Goal: Find specific page/section: Find specific page/section

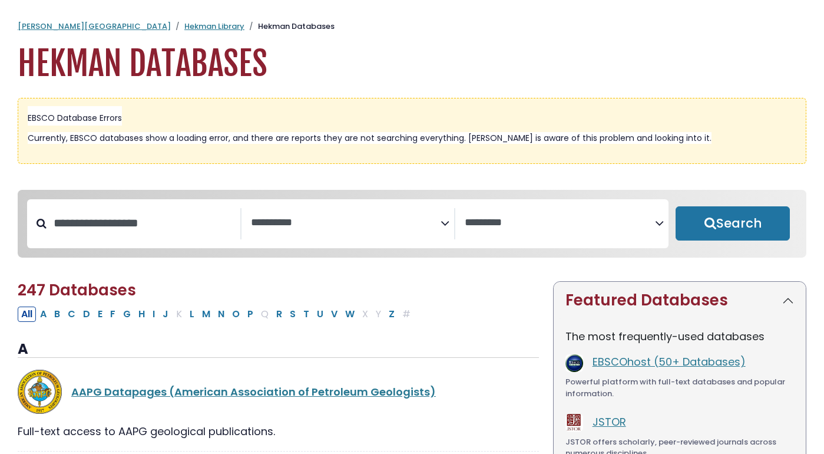
select select "Database Subject Filter"
select select "Database Vendors Filter"
click at [153, 224] on input "Search database by title or keyword" at bounding box center [144, 222] width 194 height 19
type input "****"
click at [676, 206] on button "Search" at bounding box center [733, 223] width 114 height 34
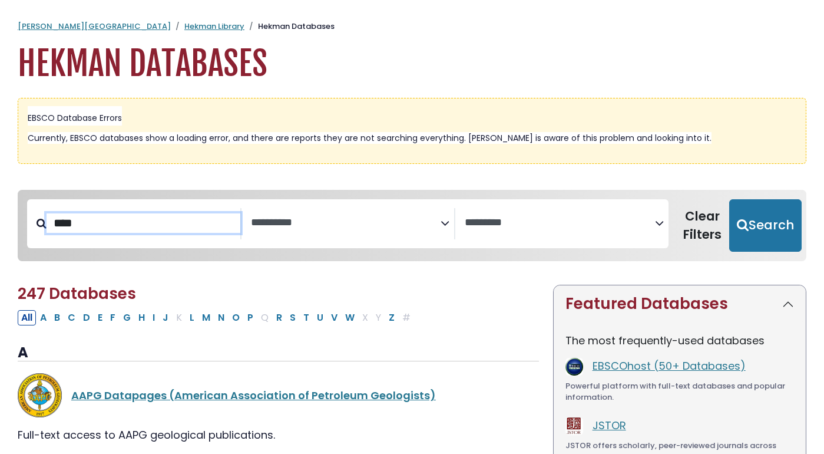
select select "Database Subject Filter"
select select "Database Vendors Filter"
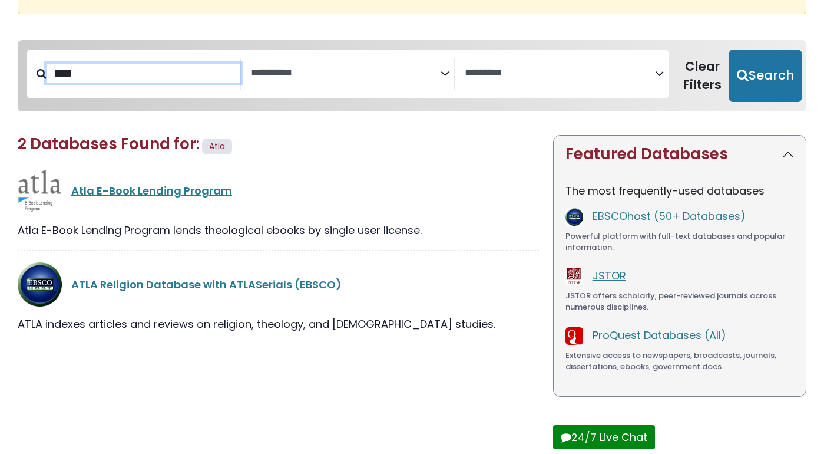
scroll to position [151, 0]
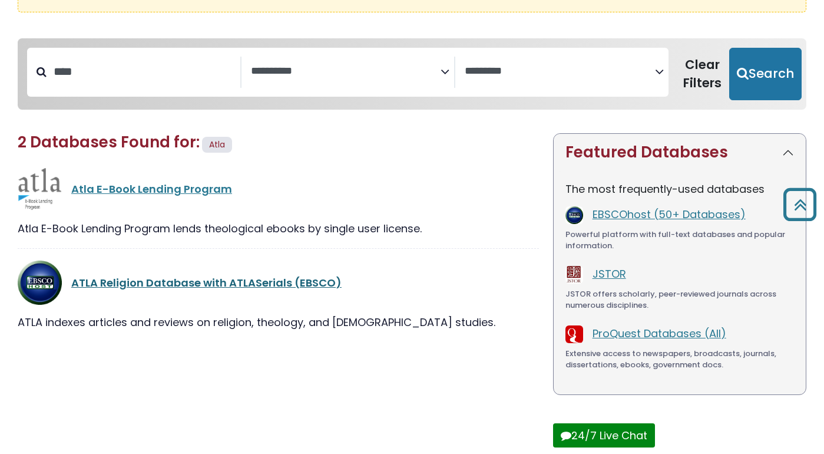
click at [135, 276] on link "ATLA Religion Database with ATLASerials (EBSCO)" at bounding box center [206, 282] width 270 height 15
